Goal: Transaction & Acquisition: Book appointment/travel/reservation

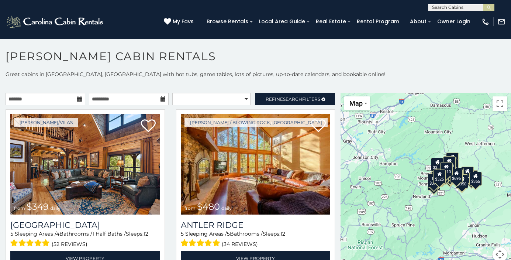
click at [77, 101] on icon at bounding box center [79, 98] width 5 height 5
click at [43, 98] on input "text" at bounding box center [46, 99] width 80 height 13
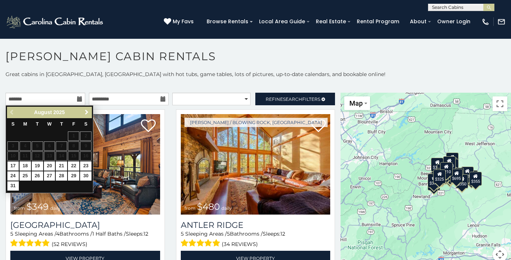
click at [87, 110] on span "Next" at bounding box center [87, 112] width 6 height 6
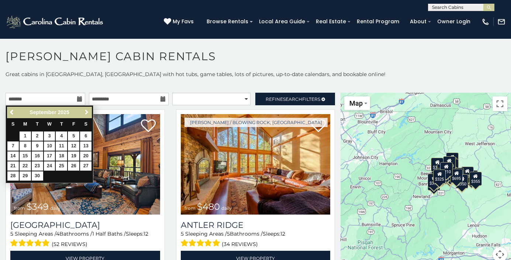
click at [87, 110] on span "Next" at bounding box center [87, 112] width 6 height 6
click at [27, 145] on link "6" at bounding box center [25, 145] width 11 height 9
type input "**********"
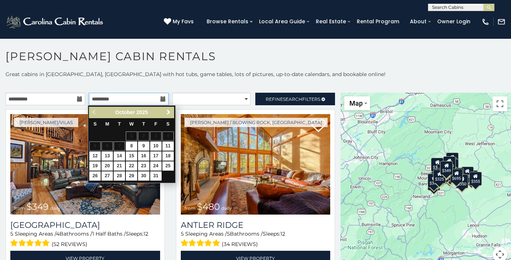
click at [138, 97] on input "text" at bounding box center [129, 99] width 80 height 13
click at [144, 145] on link "9" at bounding box center [143, 145] width 11 height 9
type input "**********"
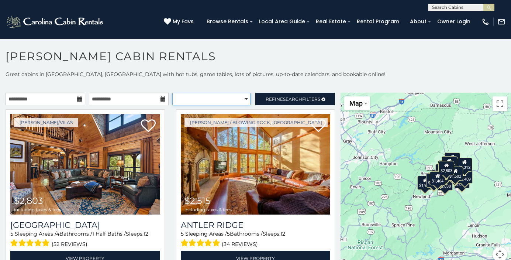
select select "*********"
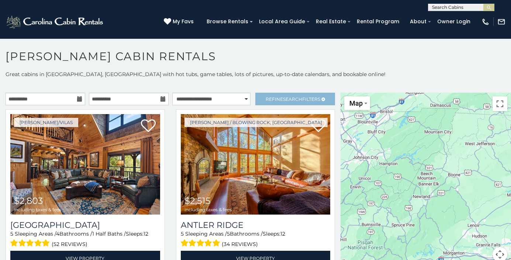
click at [283, 100] on span "Search" at bounding box center [292, 99] width 19 height 6
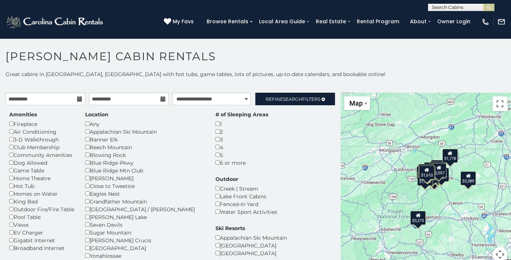
click at [354, 59] on h1 "[PERSON_NAME] Cabin Rentals" at bounding box center [255, 59] width 511 height 21
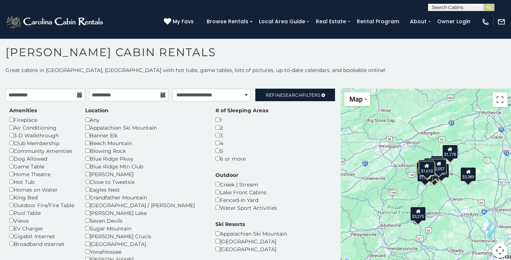
scroll to position [4, 0]
click at [323, 132] on div "Amenities Fireplace Air Conditioning 3-D Walkthrough Club Membership Community …" at bounding box center [170, 229] width 333 height 245
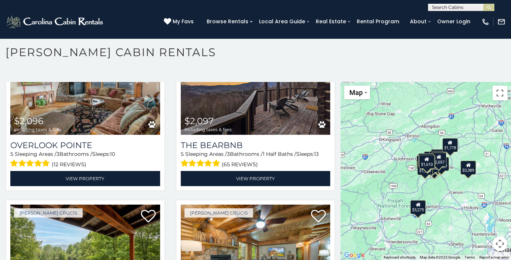
scroll to position [0, 0]
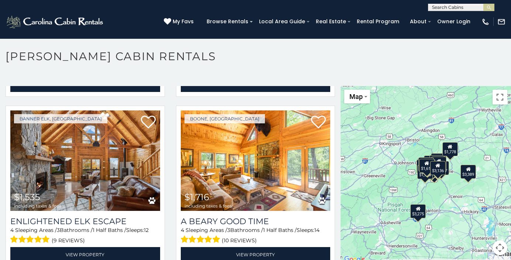
click at [368, 57] on h1 "[PERSON_NAME] Cabin Rentals" at bounding box center [255, 59] width 511 height 21
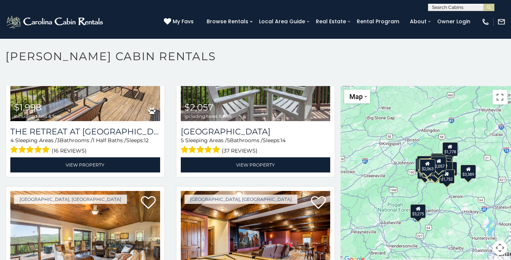
click at [81, 22] on img at bounding box center [56, 21] width 100 height 15
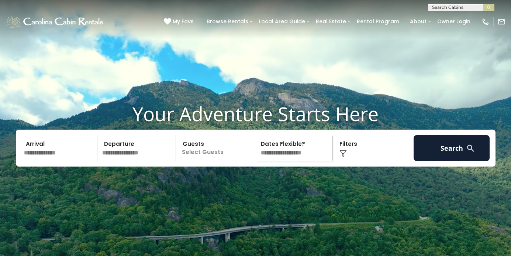
click at [344, 157] on div "Click to Choose" at bounding box center [373, 148] width 76 height 26
